Goal: Transaction & Acquisition: Purchase product/service

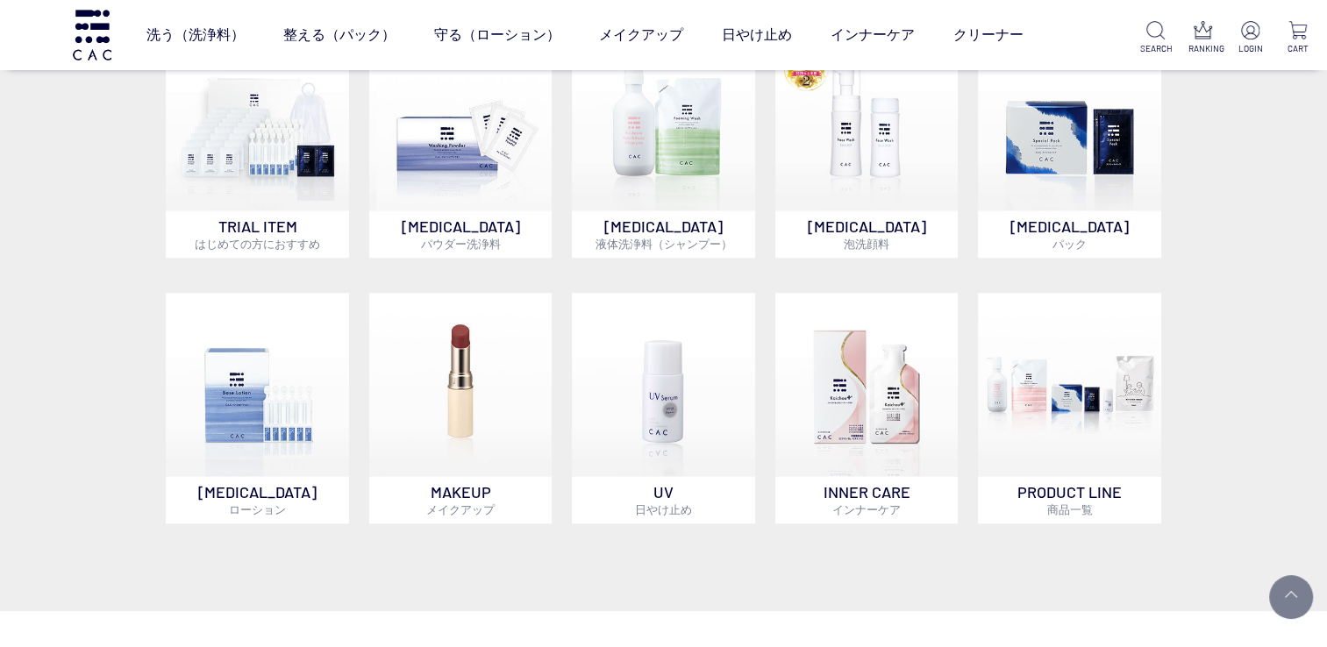
scroll to position [1316, 0]
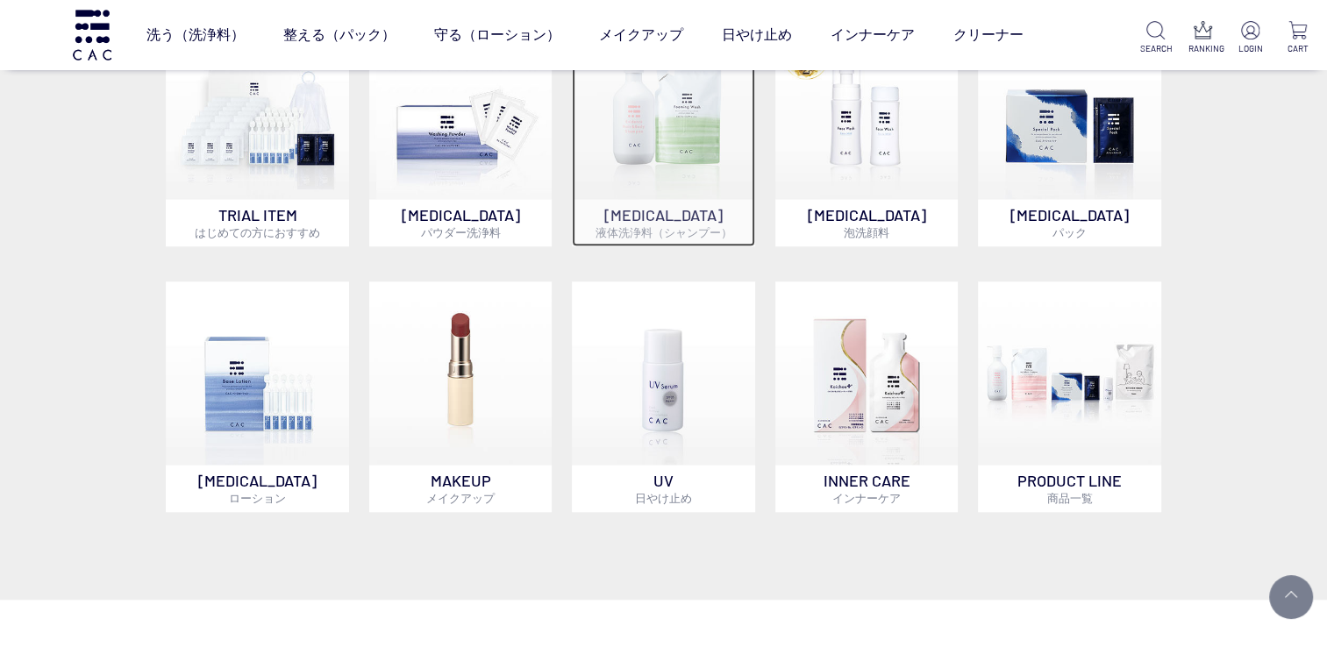
click at [677, 205] on p "SKIN CARE 液体洗浄料（シャンプー）" at bounding box center [663, 222] width 183 height 47
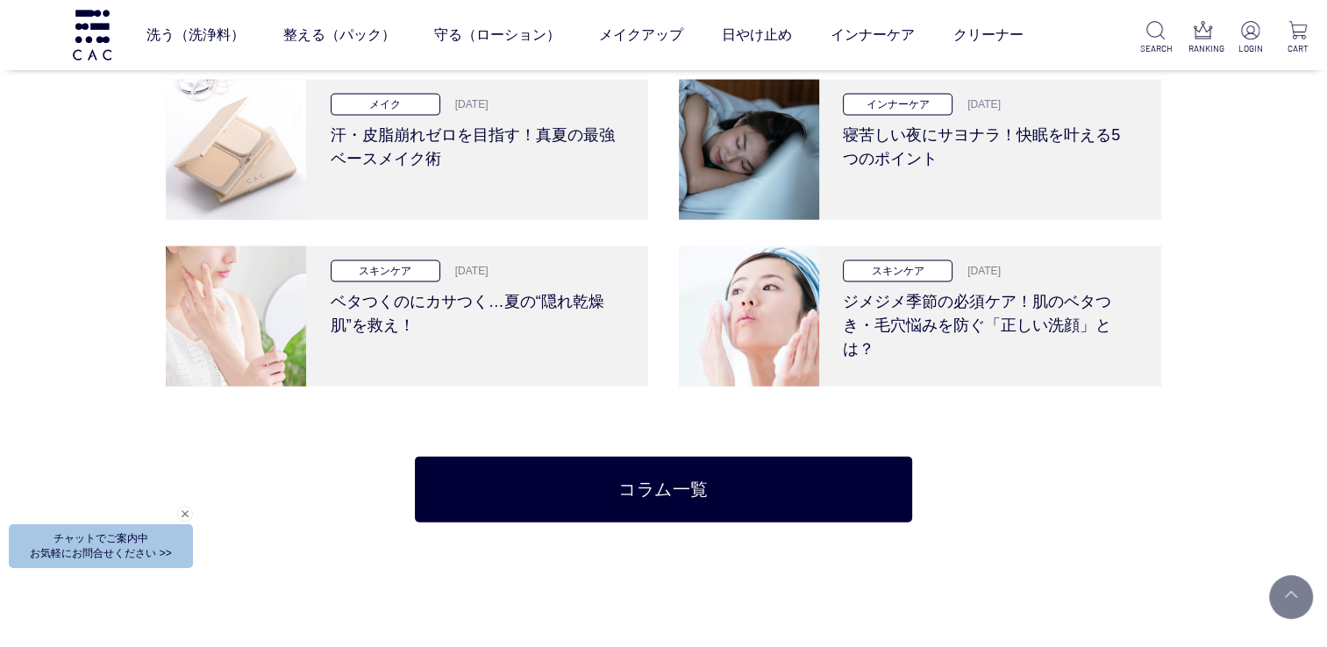
scroll to position [3508, 0]
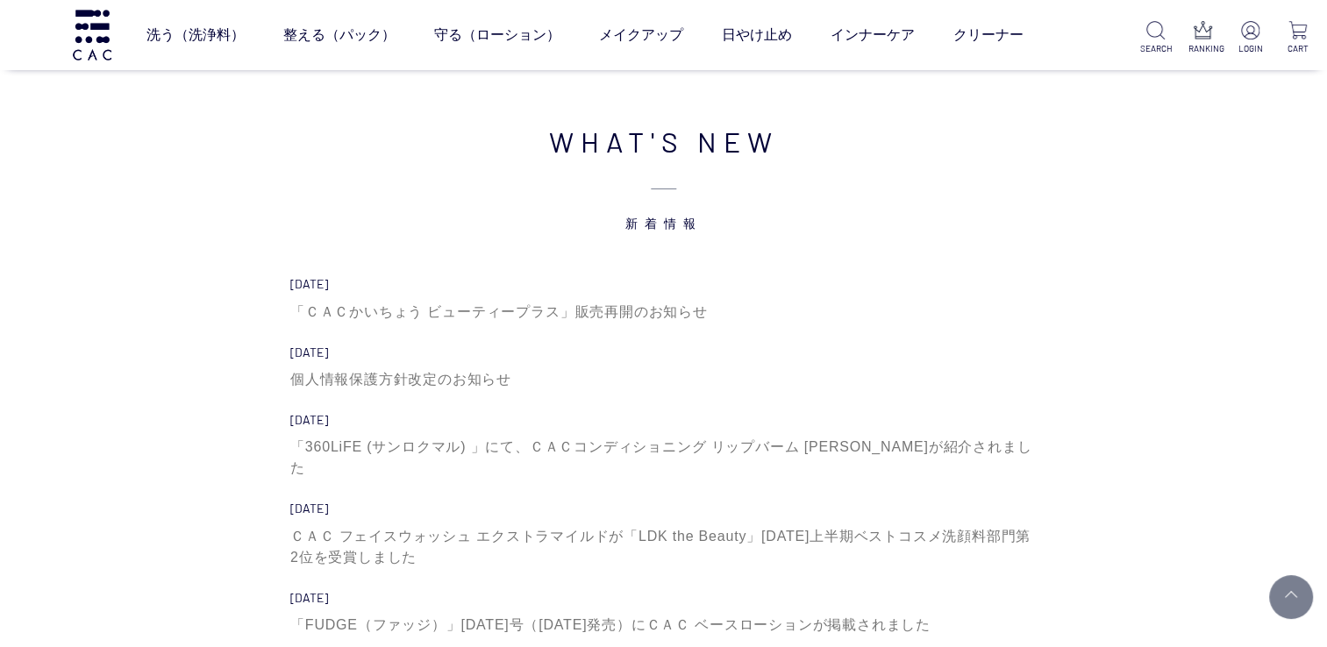
scroll to position [5876, 0]
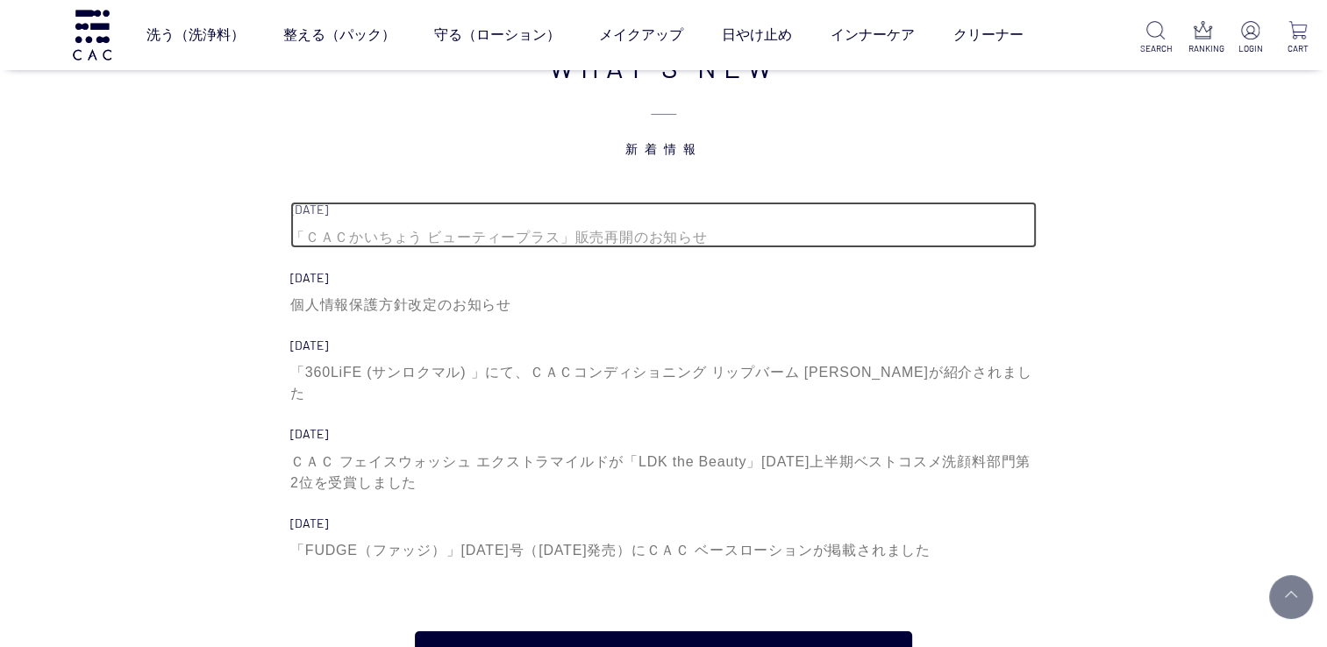
click at [545, 232] on div "「ＣＡＣかいちょう ビューティープラス」販売再開のお知らせ" at bounding box center [663, 237] width 746 height 21
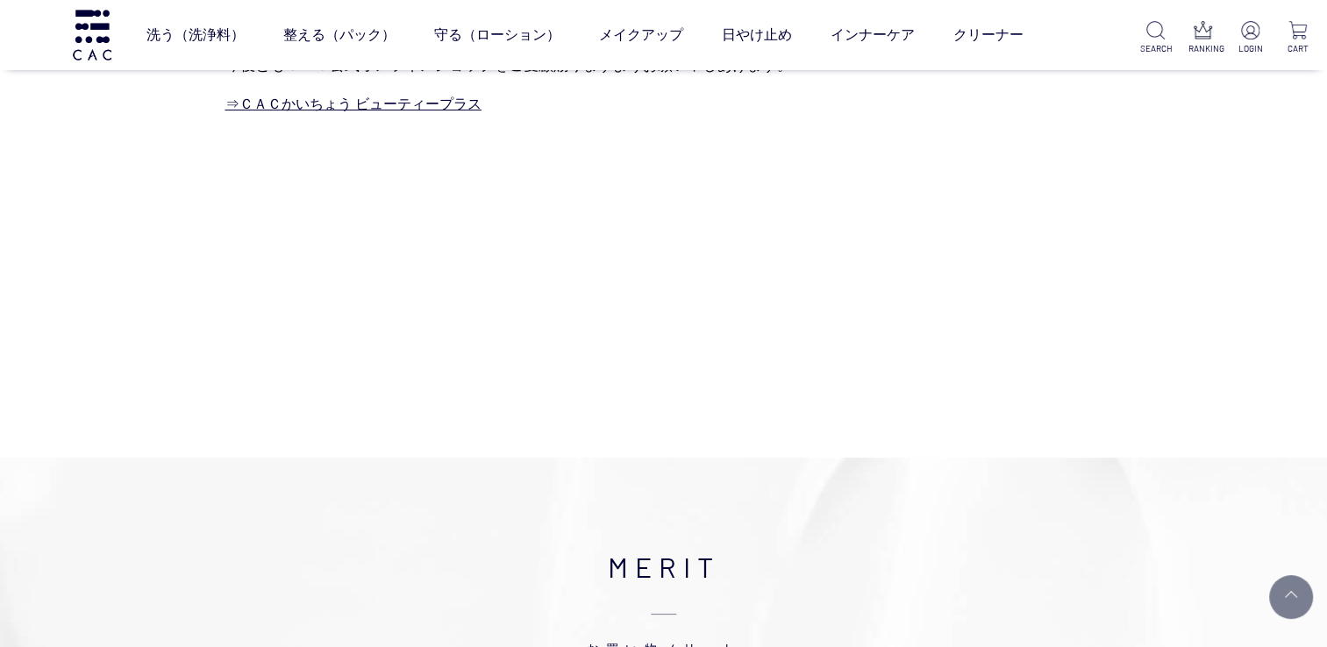
scroll to position [88, 0]
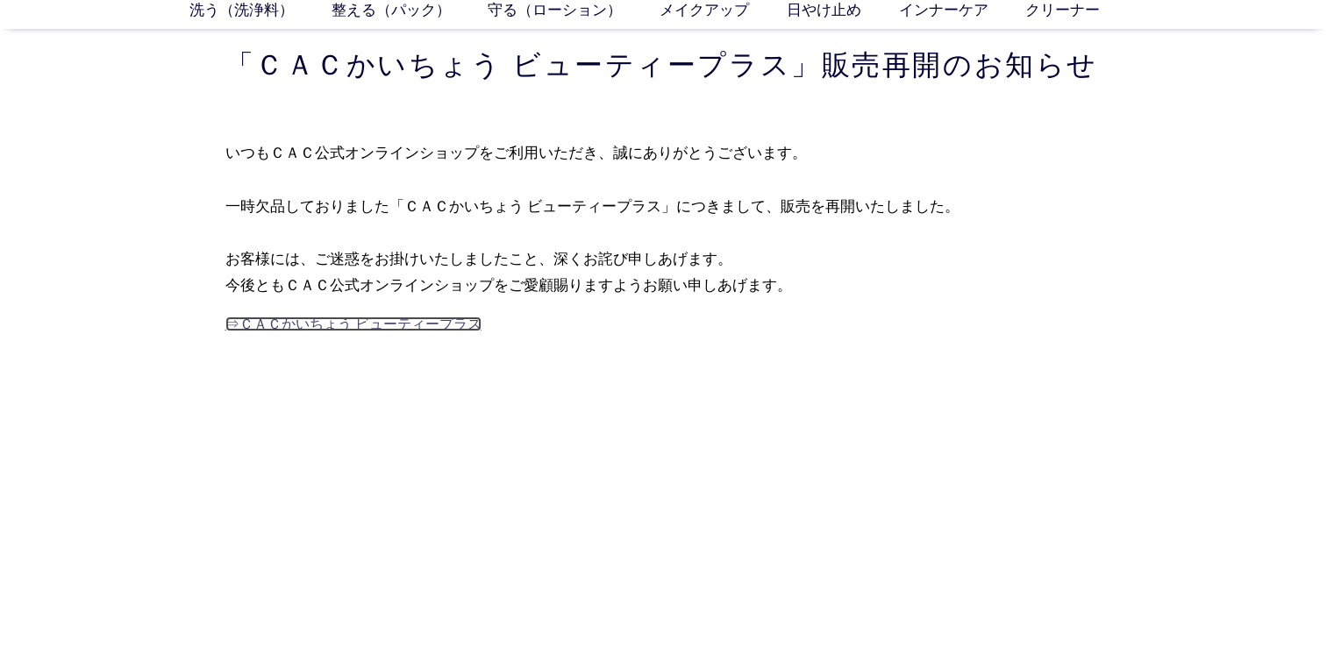
click at [354, 321] on link "⇒ＣＡＣかいちょう ビューティープラス" at bounding box center [353, 324] width 256 height 15
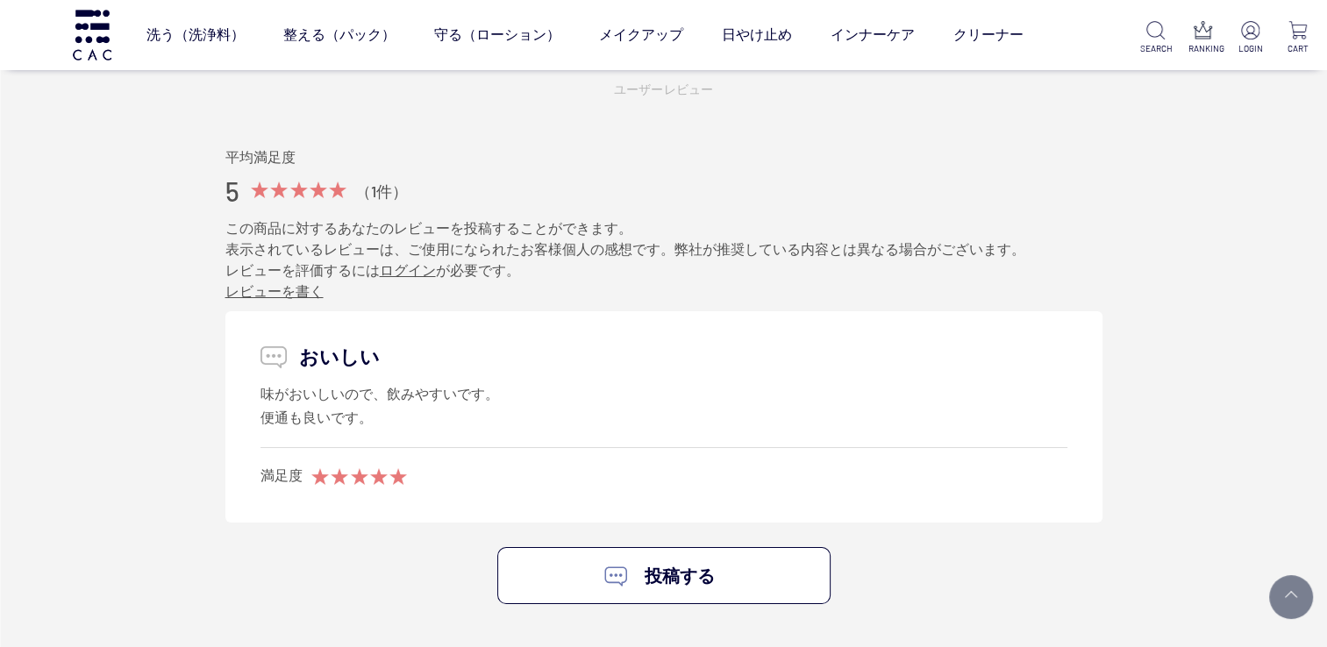
scroll to position [6490, 0]
